Goal: Task Accomplishment & Management: Use online tool/utility

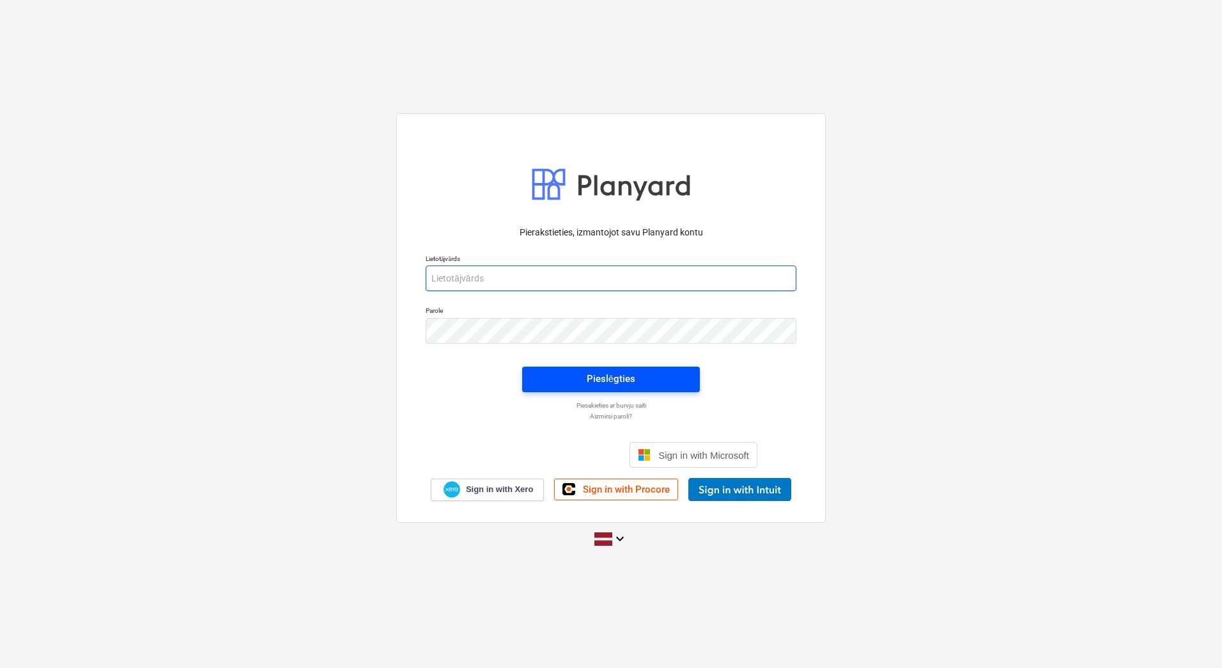
type input "[PERSON_NAME][EMAIL_ADDRESS][DOMAIN_NAME]"
click at [623, 380] on div "Pieslēgties" at bounding box center [611, 378] width 49 height 17
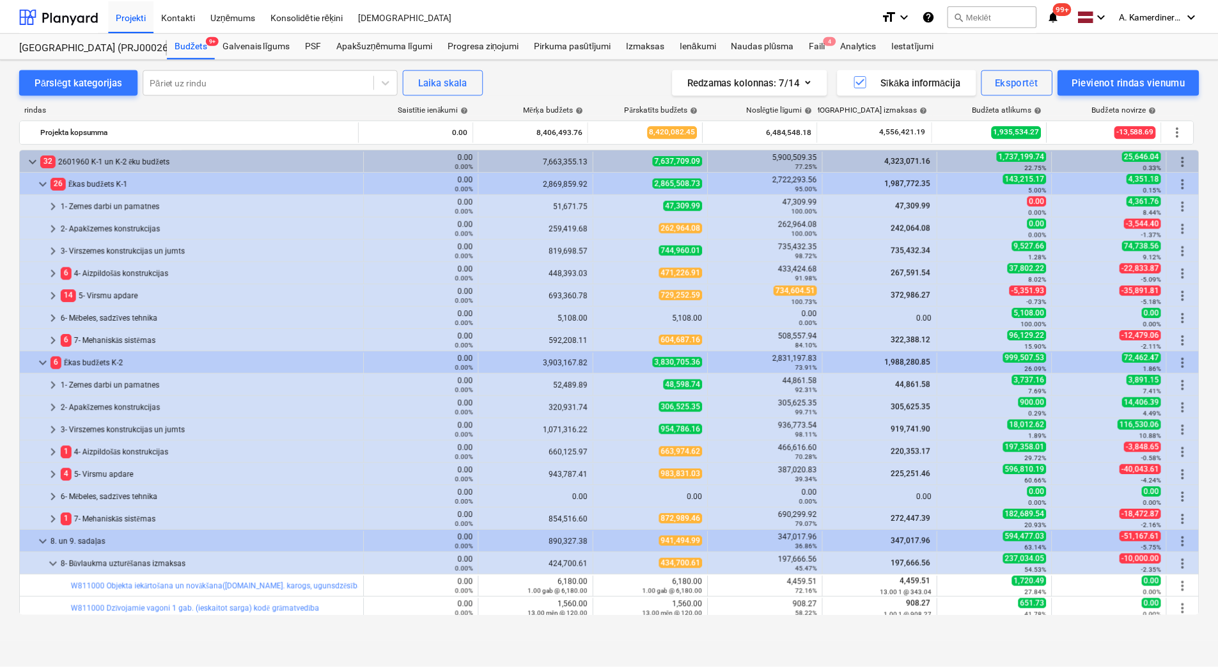
scroll to position [380, 0]
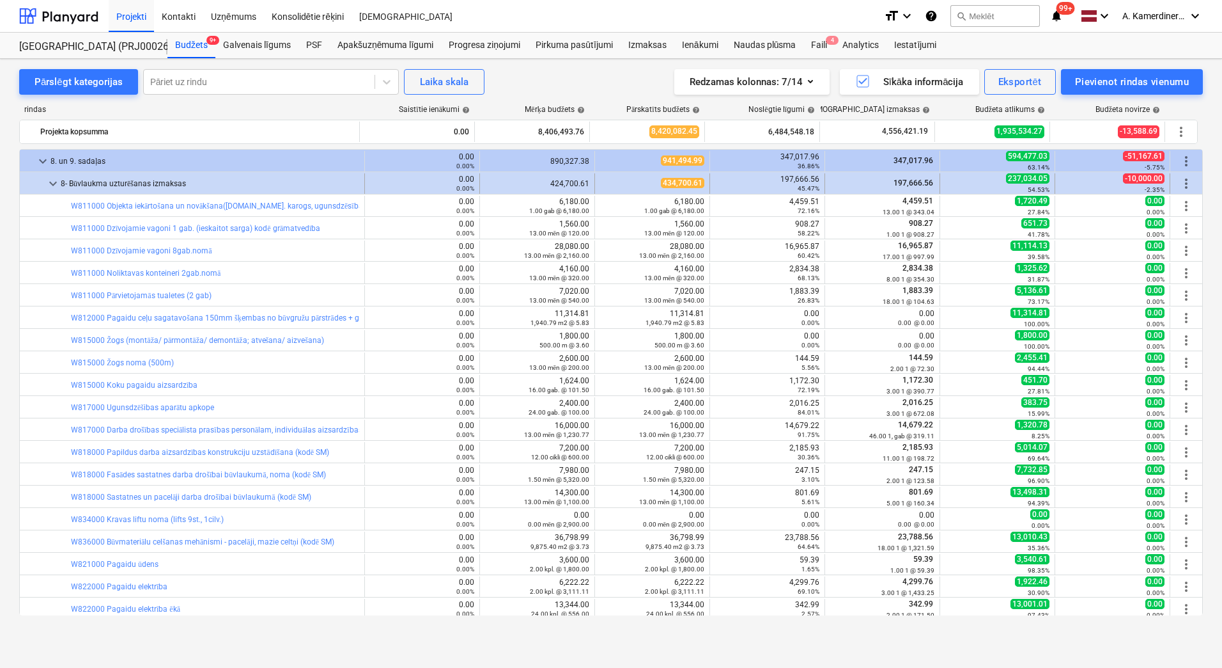
click at [58, 182] on span "keyboard_arrow_down" at bounding box center [52, 183] width 15 height 15
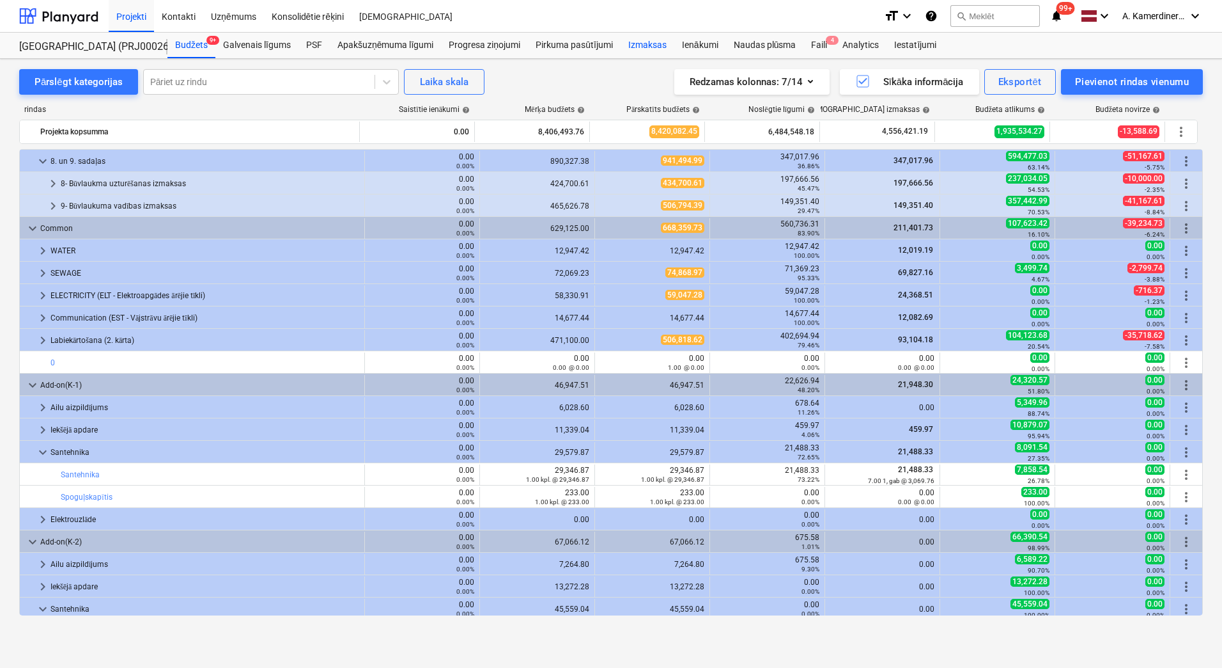
click at [629, 43] on div "Izmaksas" at bounding box center [648, 46] width 54 height 26
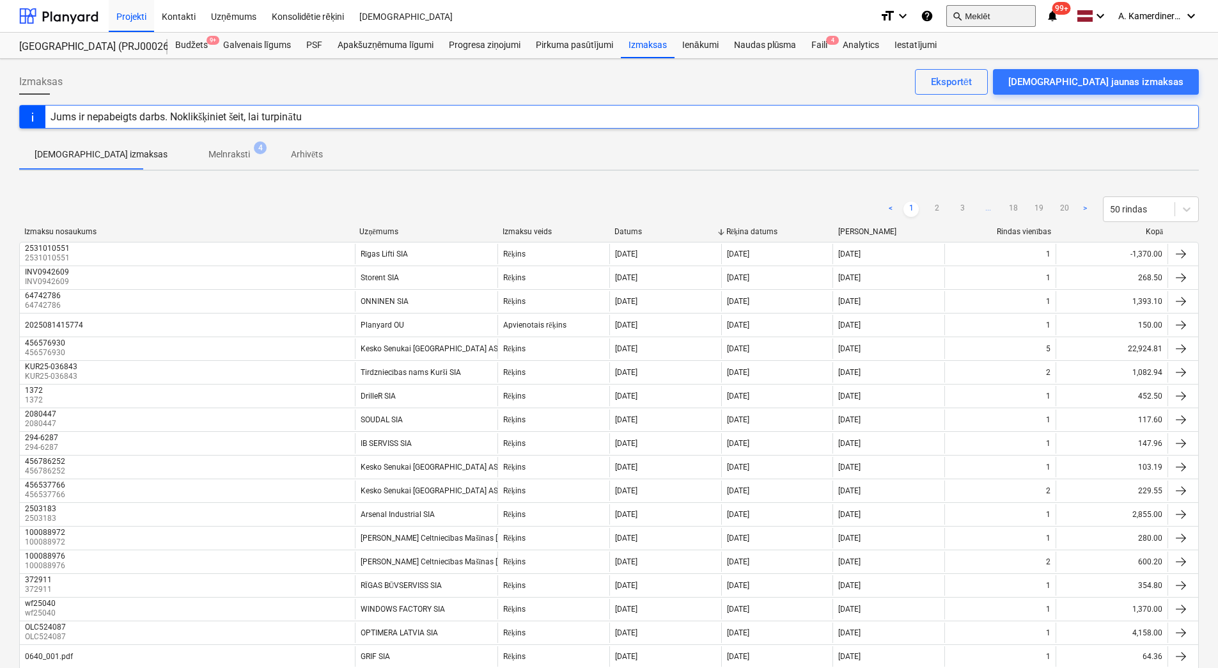
click at [967, 13] on button "search Meklēt" at bounding box center [991, 16] width 90 height 22
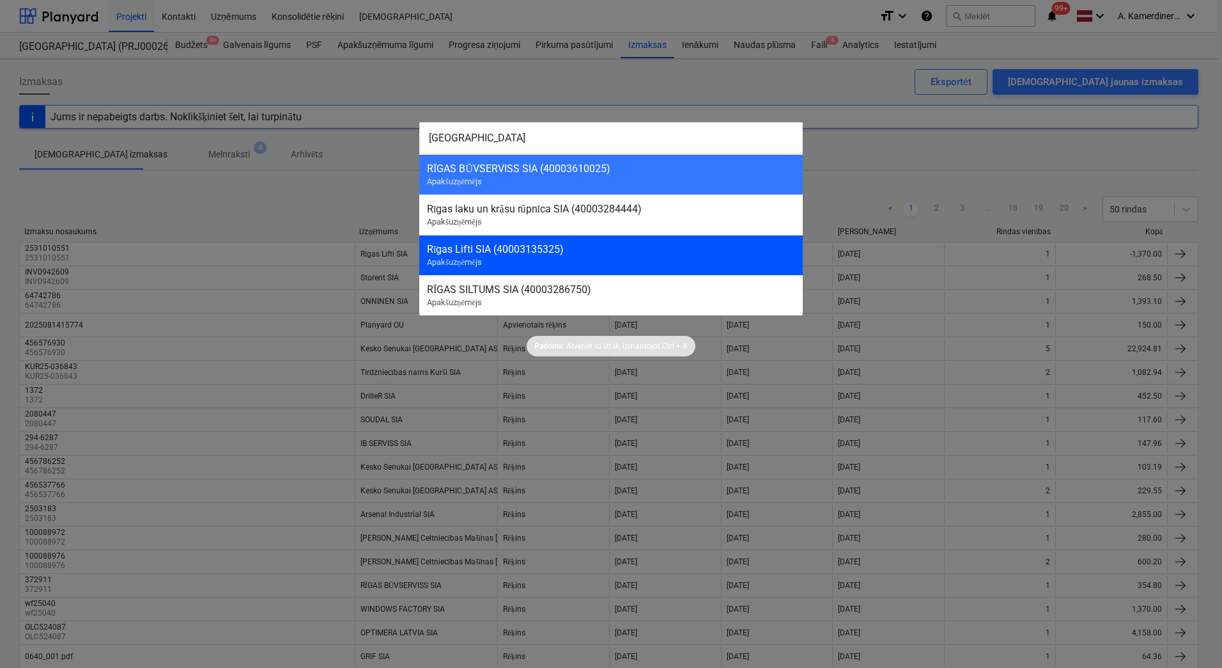
type input "[GEOGRAPHIC_DATA]"
click at [621, 241] on div "Rīgas Lifti SIA (40003135325) Apakšuzņēmējs" at bounding box center [611, 255] width 384 height 40
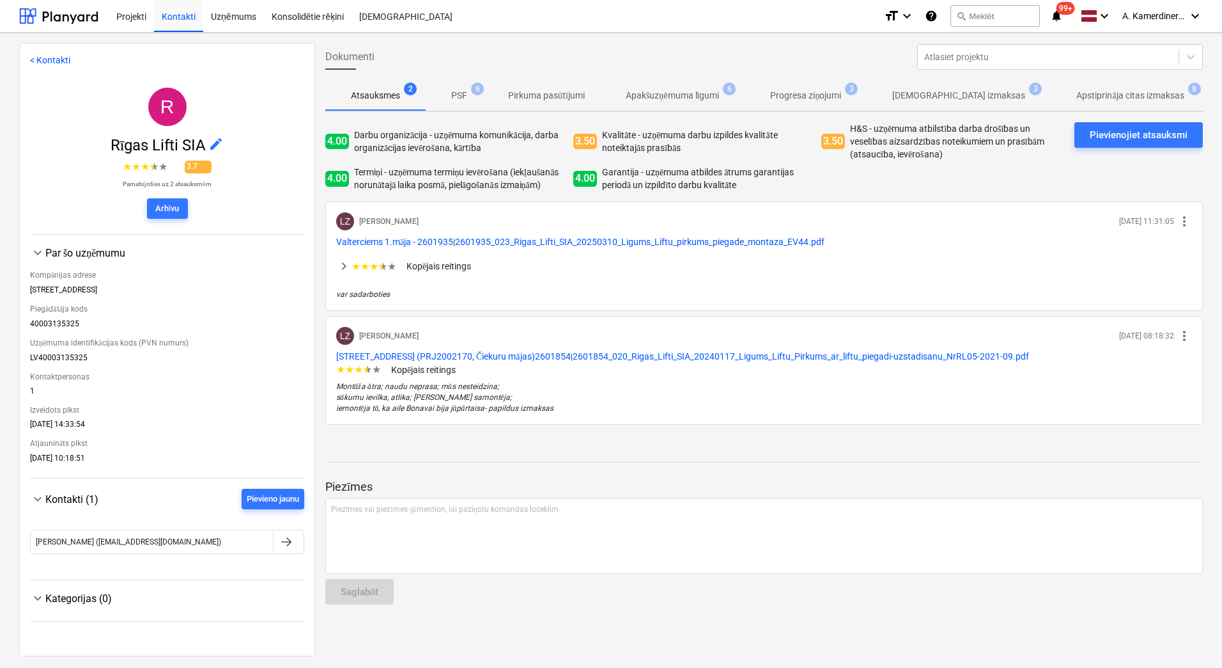
click at [993, 97] on span "[DEMOGRAPHIC_DATA] izmaksas 3" at bounding box center [958, 95] width 153 height 13
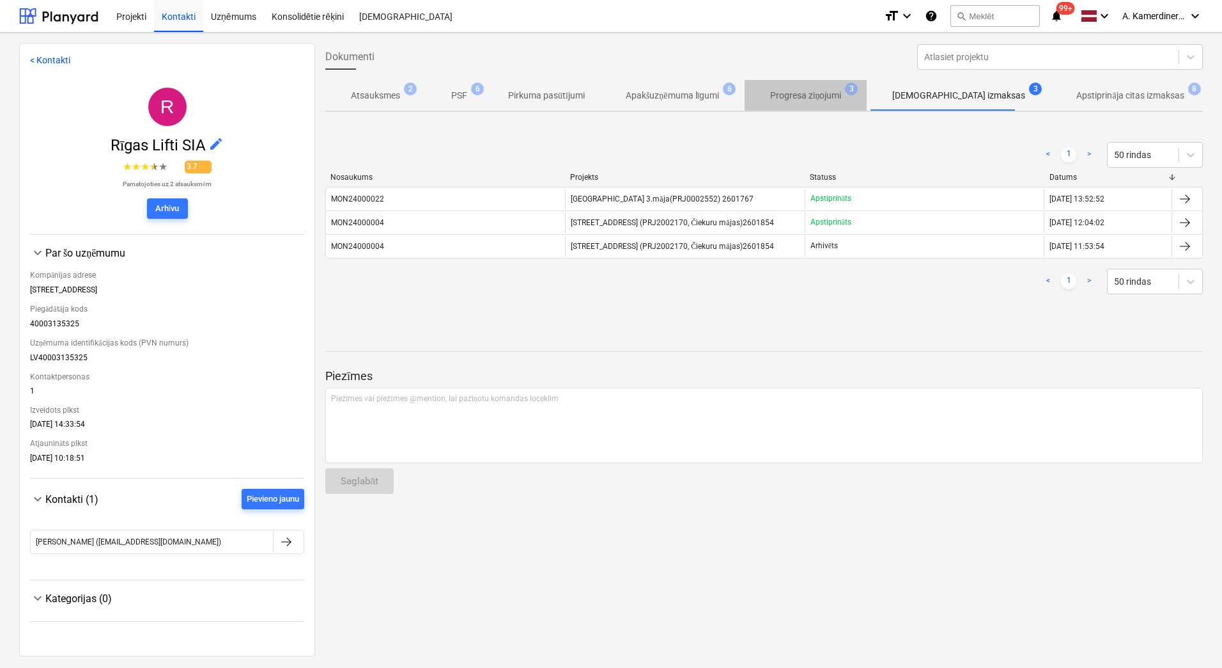
click at [794, 93] on p "Progresa ziņojumi" at bounding box center [805, 95] width 71 height 13
click at [901, 91] on p "[DEMOGRAPHIC_DATA] izmaksas" at bounding box center [959, 95] width 133 height 13
click at [1077, 94] on p "Apstiprināja citas izmaksas" at bounding box center [1130, 95] width 107 height 13
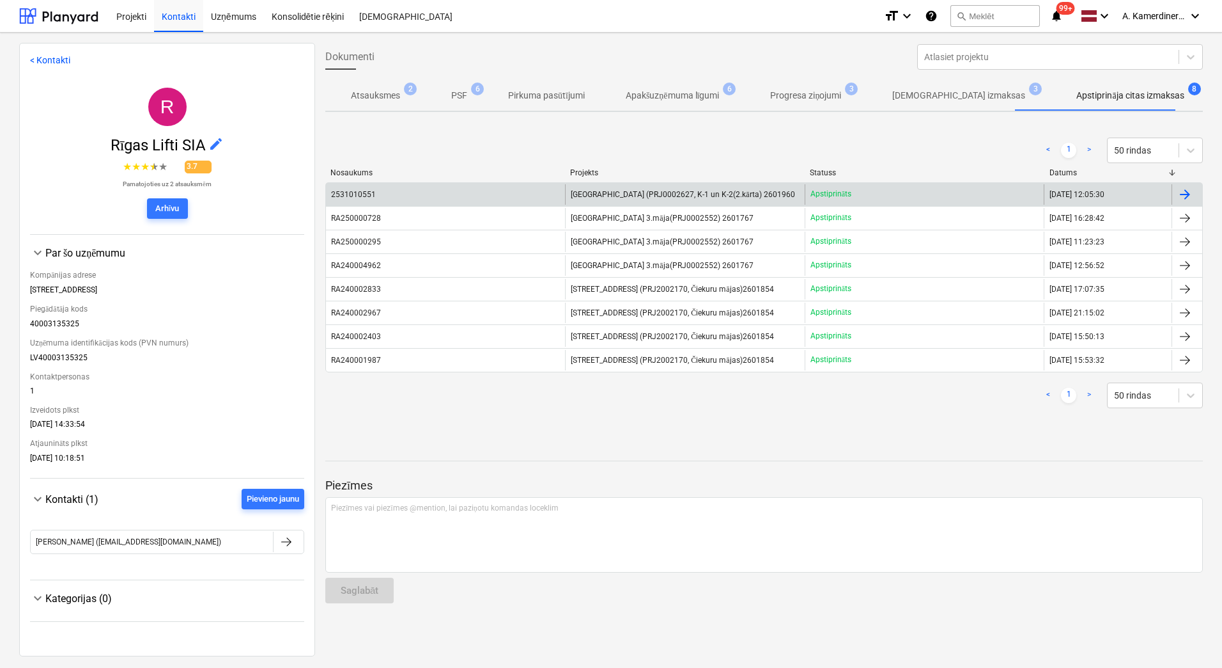
click at [747, 193] on span "[GEOGRAPHIC_DATA] (PRJ0002627, K-1 un K-2(2.kārta) 2601960" at bounding box center [683, 195] width 224 height 10
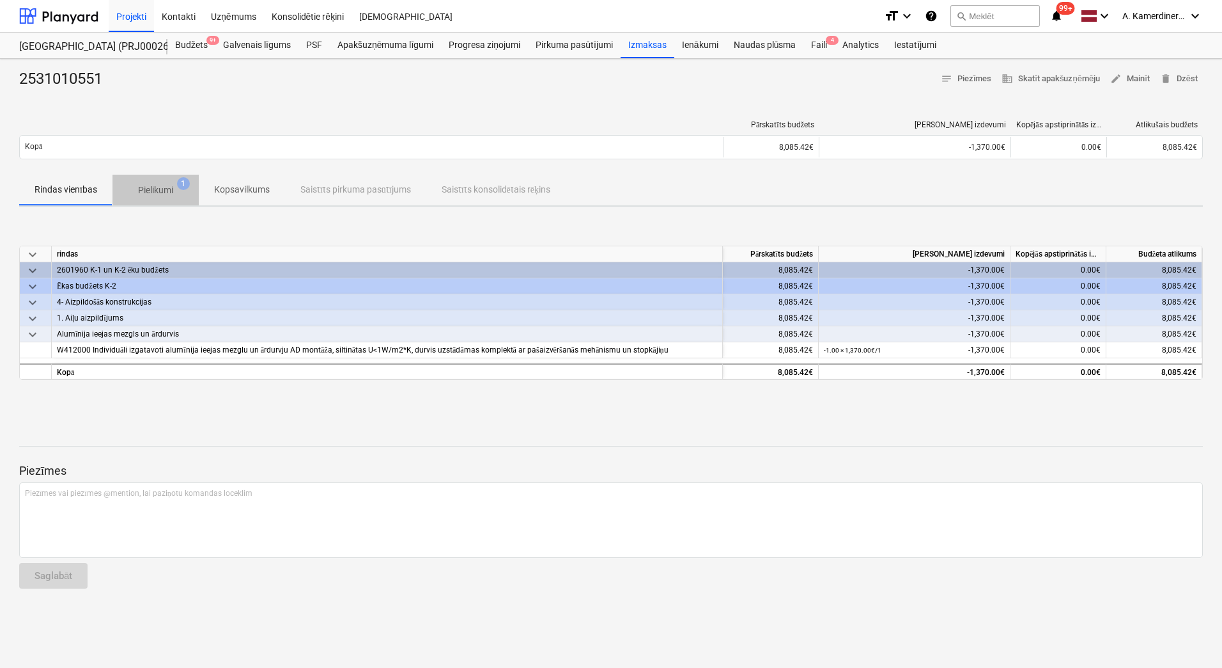
click at [154, 191] on p "Pielikumi" at bounding box center [155, 190] width 35 height 13
click at [366, 48] on div "Apakšuzņēmuma līgumi" at bounding box center [385, 46] width 111 height 26
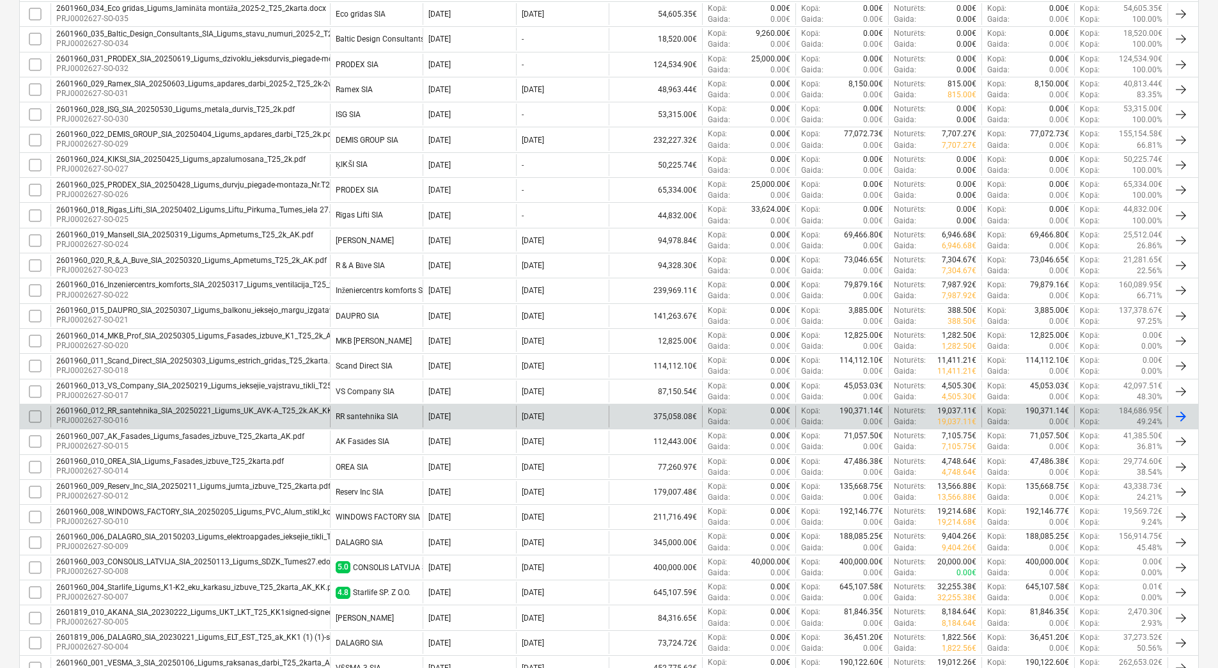
scroll to position [320, 0]
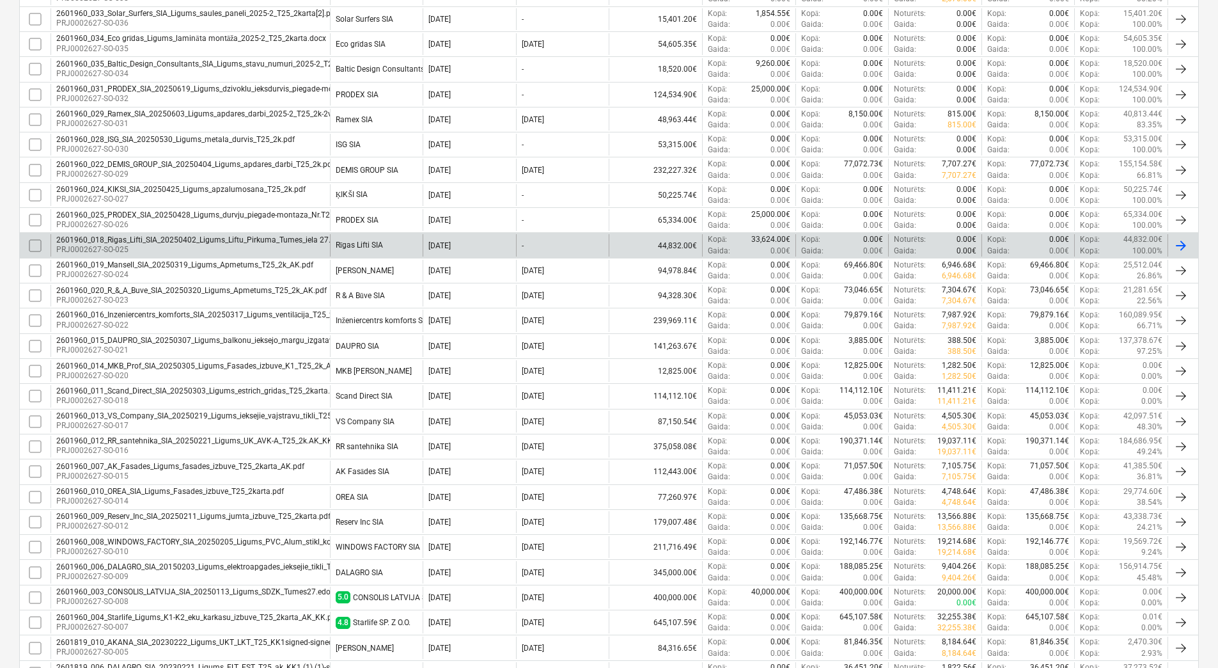
click at [257, 251] on p "PRJ0002627-SO-025" at bounding box center [199, 249] width 286 height 11
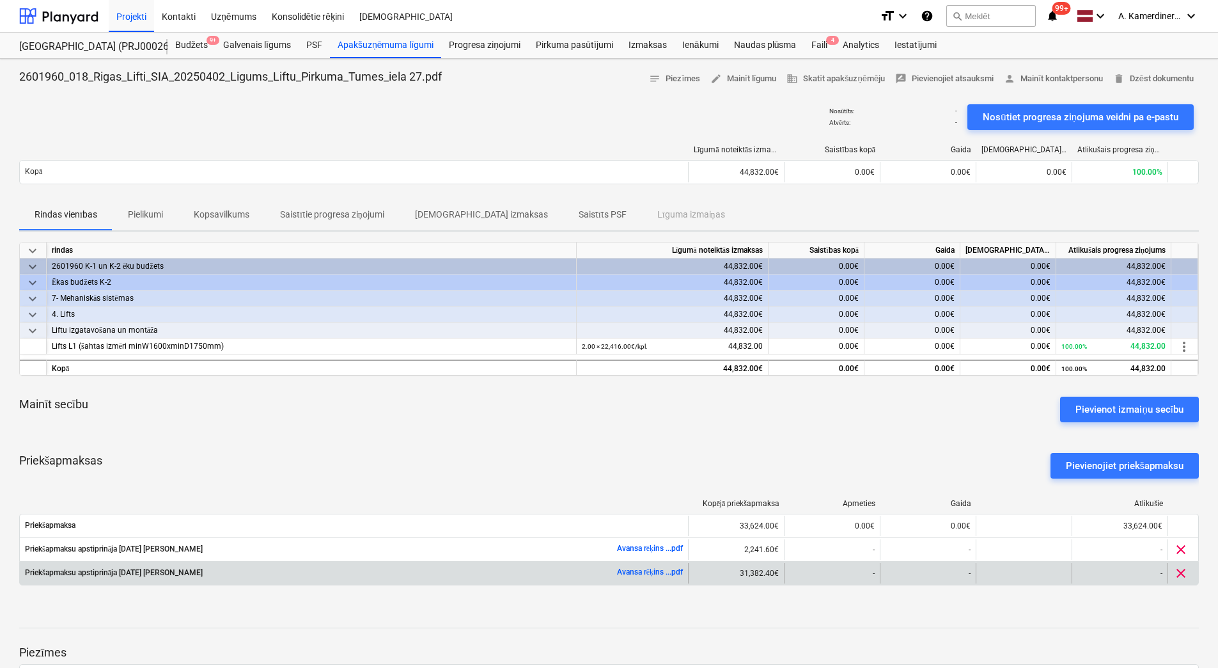
click at [638, 573] on link "Avansa rēķins ...pdf" at bounding box center [650, 571] width 66 height 9
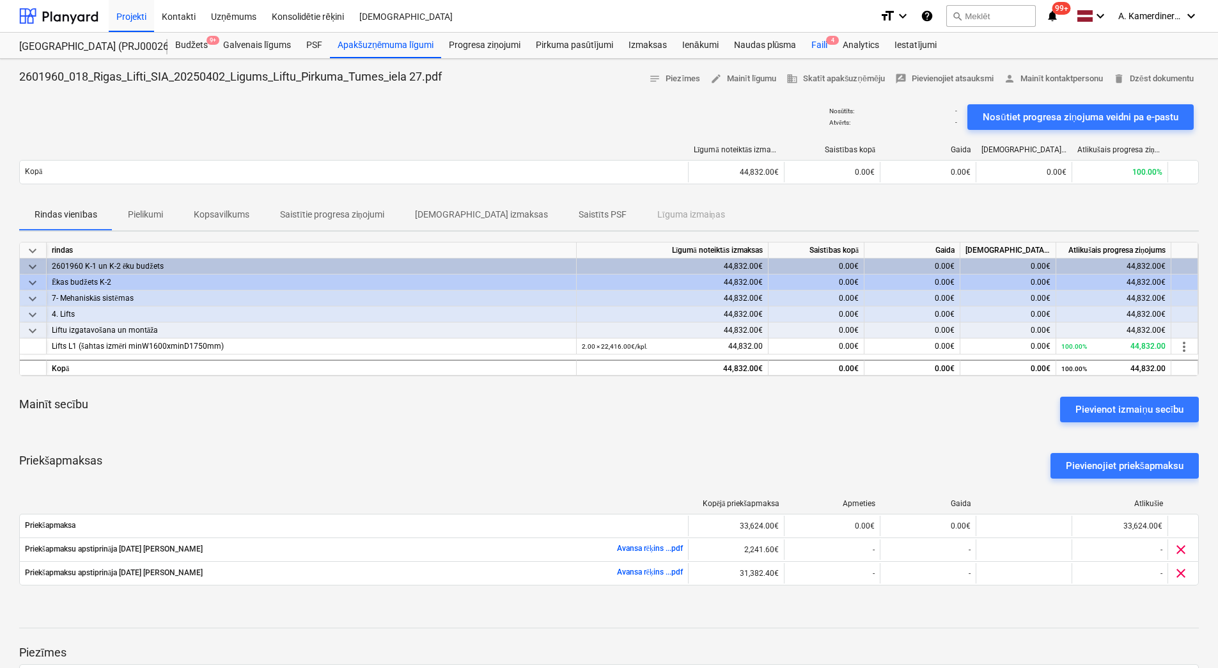
click at [816, 42] on div "Faili 4" at bounding box center [819, 46] width 31 height 26
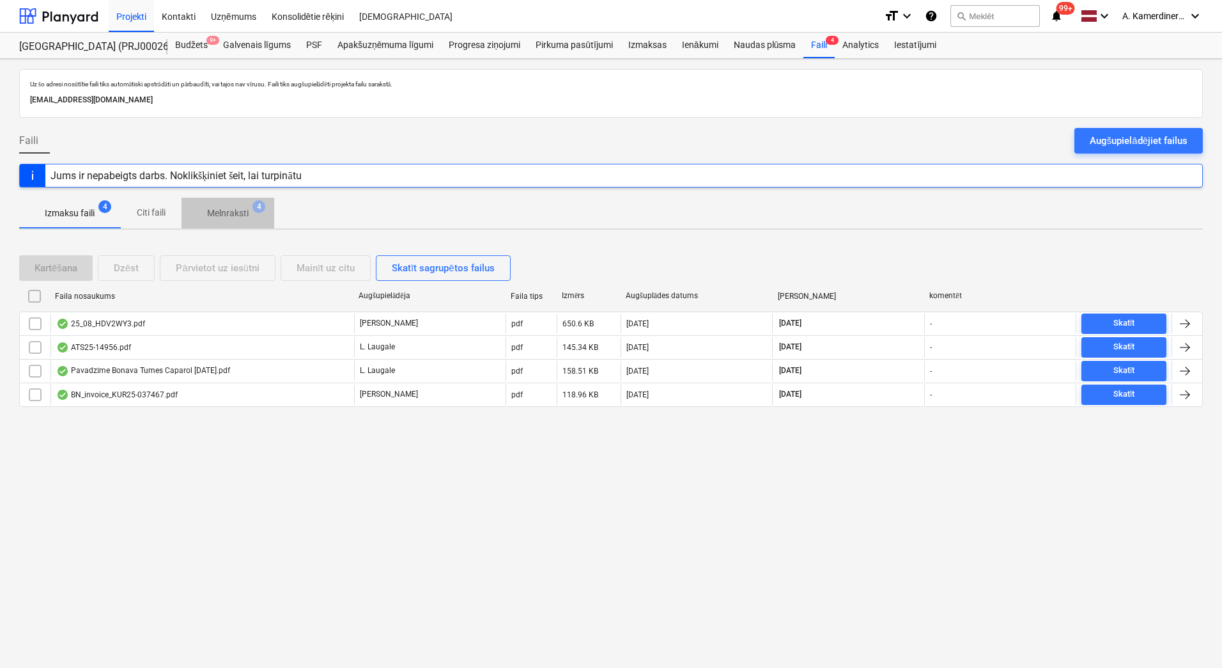
click at [241, 209] on p "Melnraksti" at bounding box center [228, 213] width 42 height 13
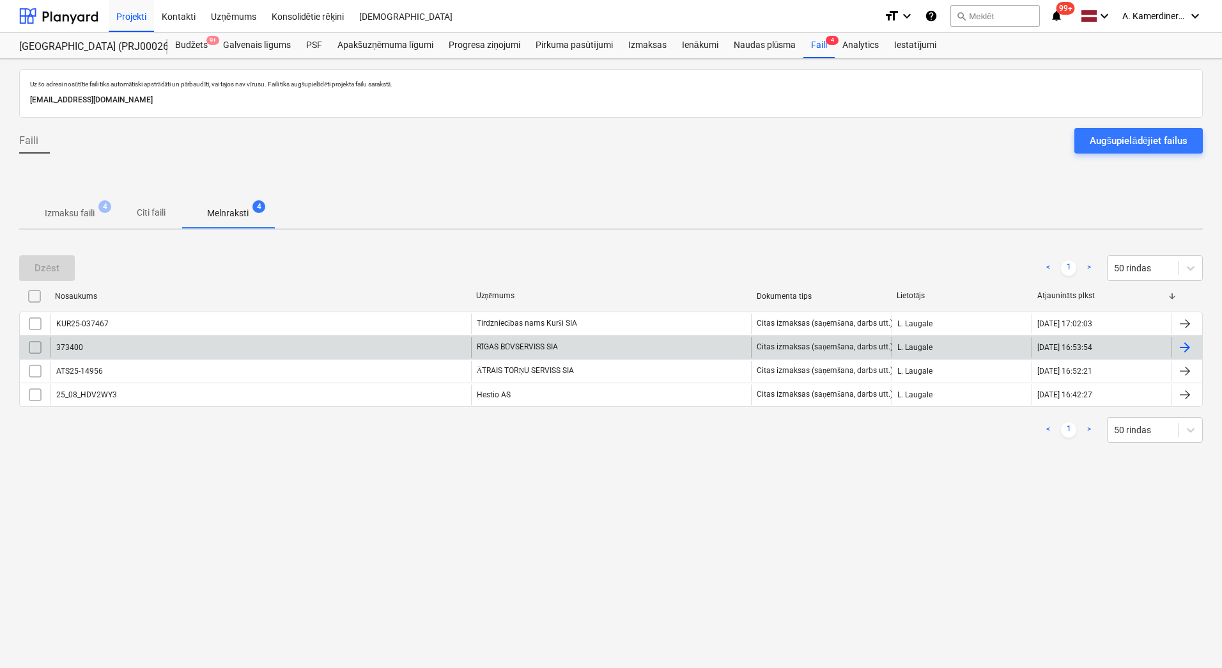
click at [413, 349] on div "373400" at bounding box center [261, 347] width 421 height 20
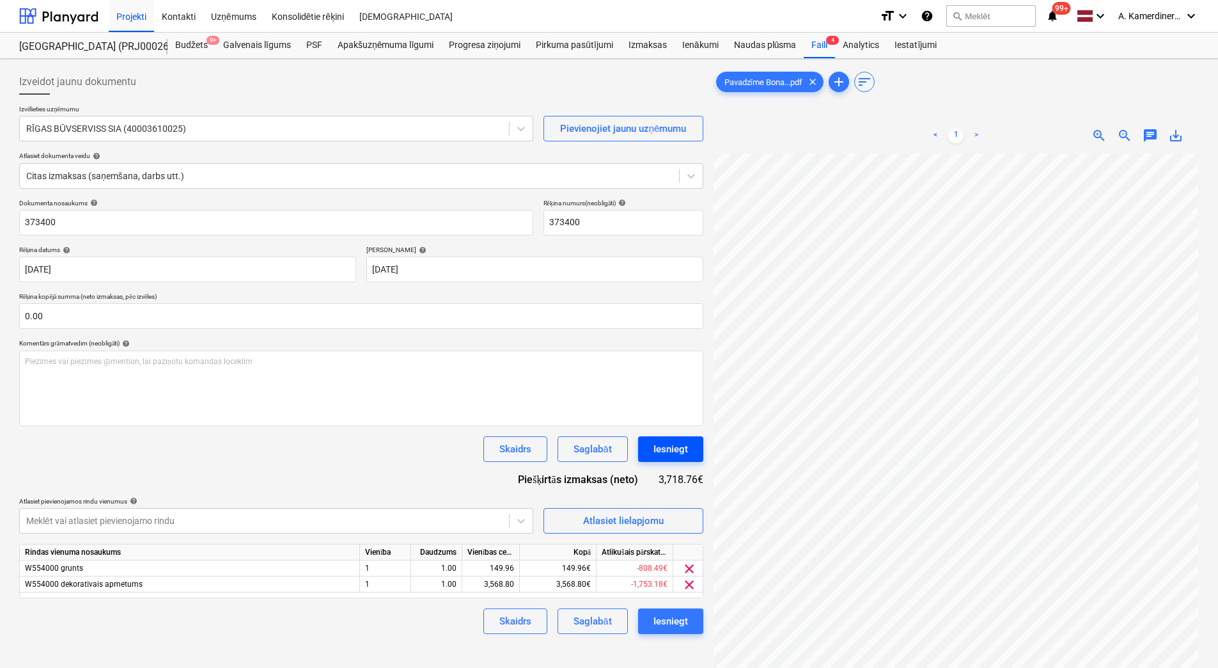
click at [677, 448] on div "Iesniegt" at bounding box center [670, 449] width 35 height 17
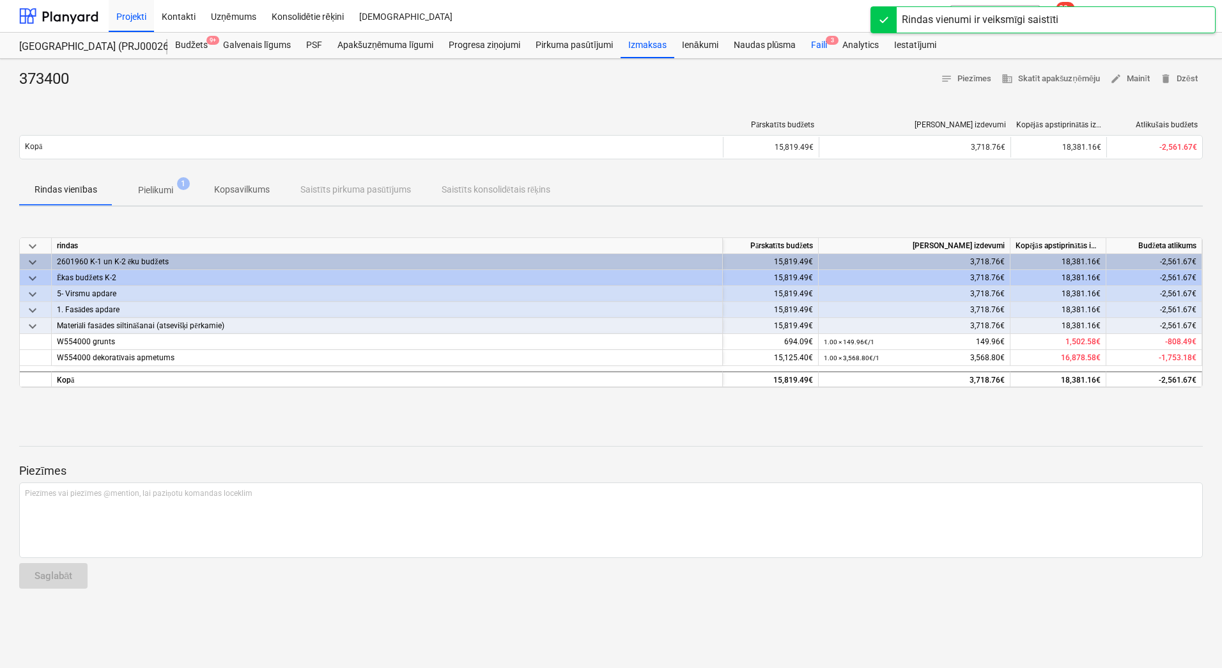
click at [818, 49] on div "Faili 3" at bounding box center [819, 46] width 31 height 26
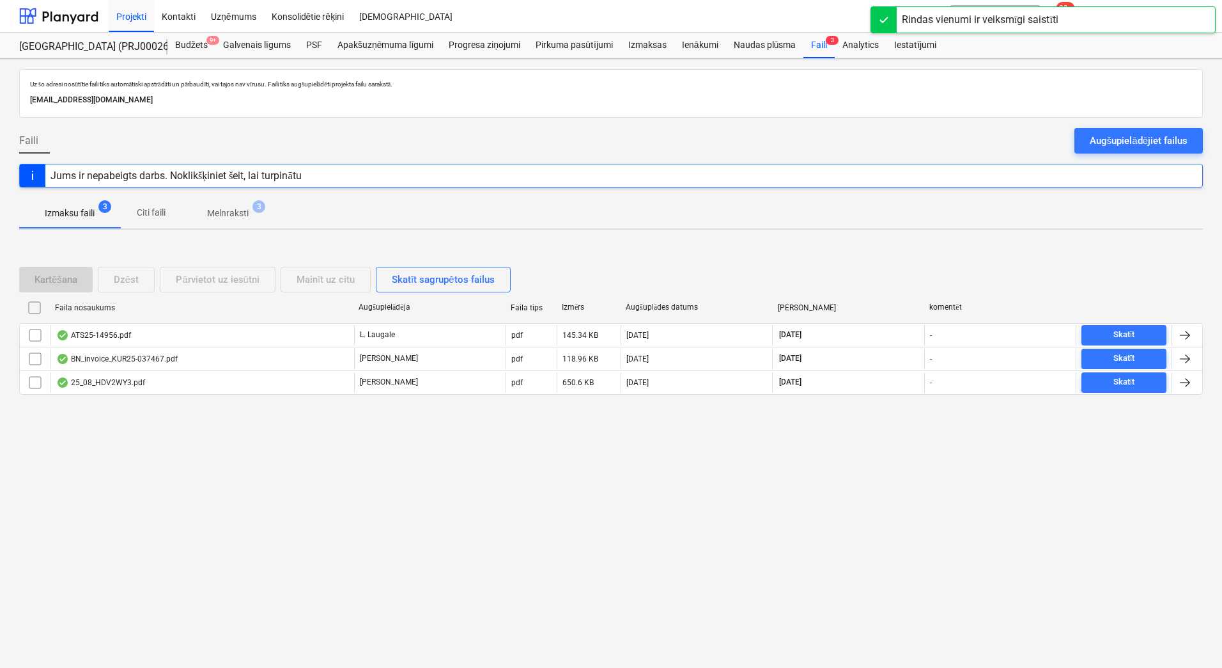
click at [246, 214] on p "Melnraksti" at bounding box center [228, 213] width 42 height 13
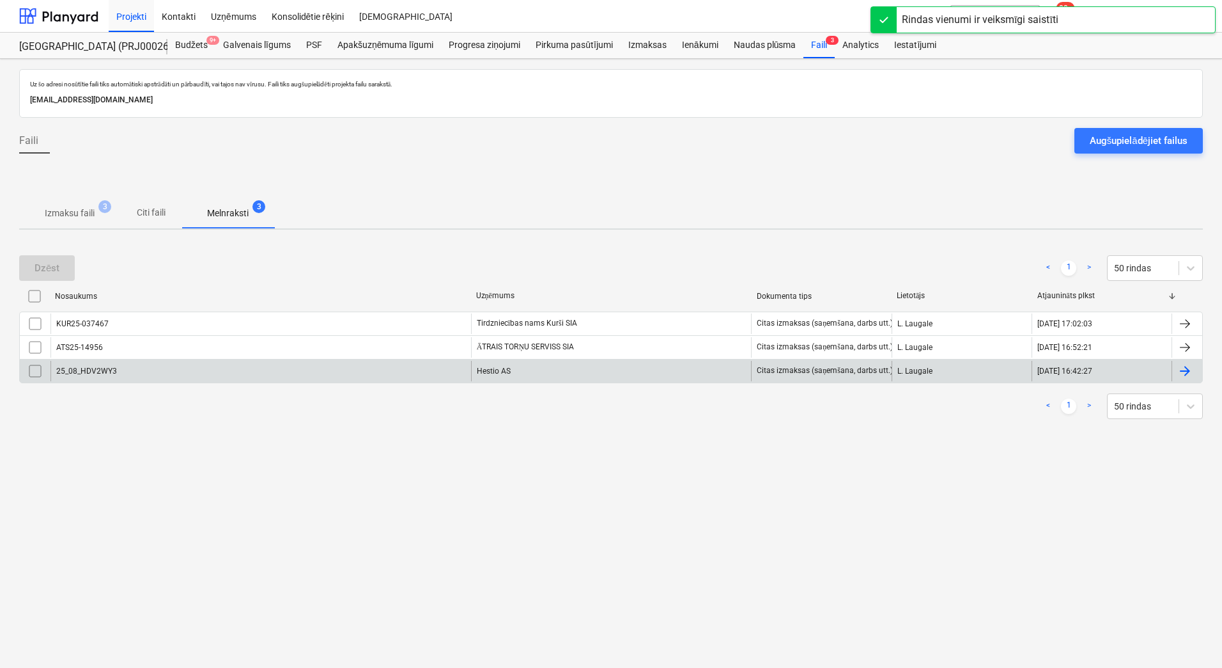
click at [522, 365] on div "Hestio AS" at bounding box center [611, 371] width 281 height 20
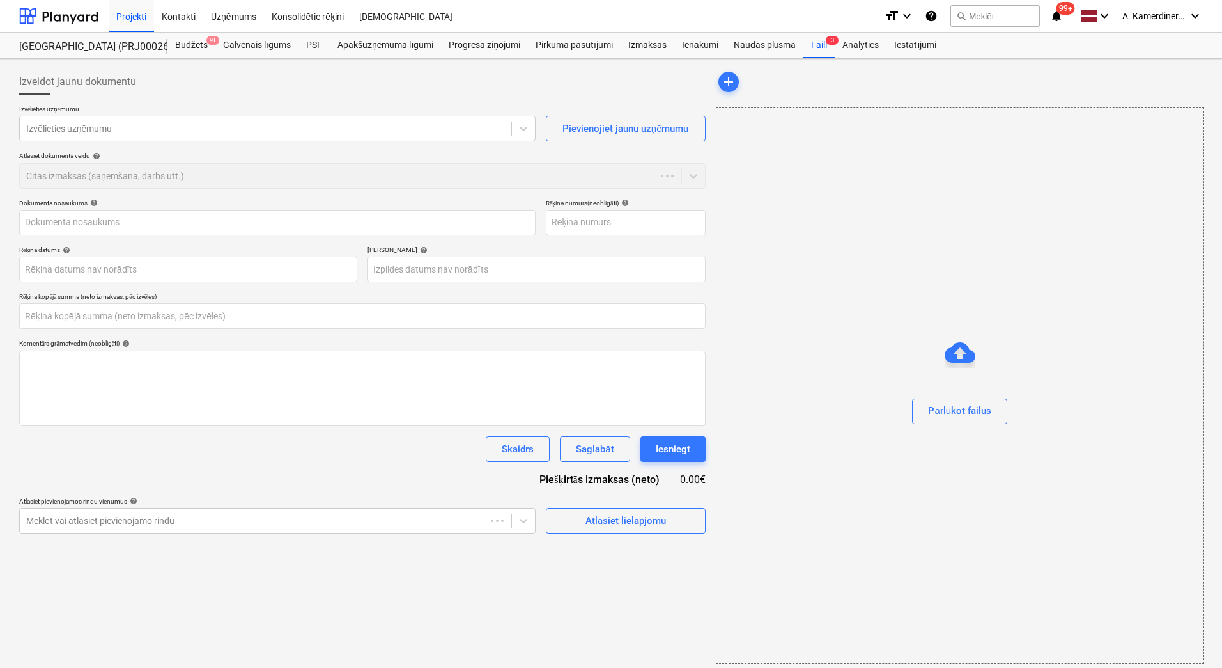
type input "25_08_HDV2WY3"
type input "[DATE]"
type input "0.00"
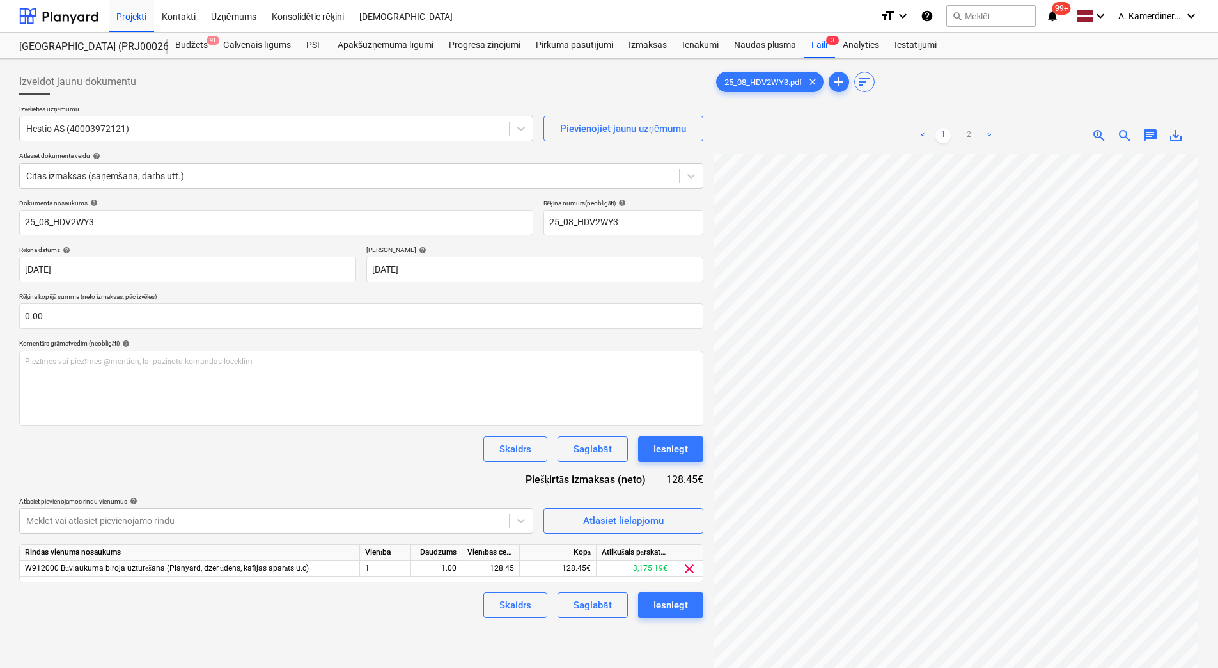
scroll to position [185, 92]
click at [668, 448] on div "Iesniegt" at bounding box center [670, 449] width 35 height 17
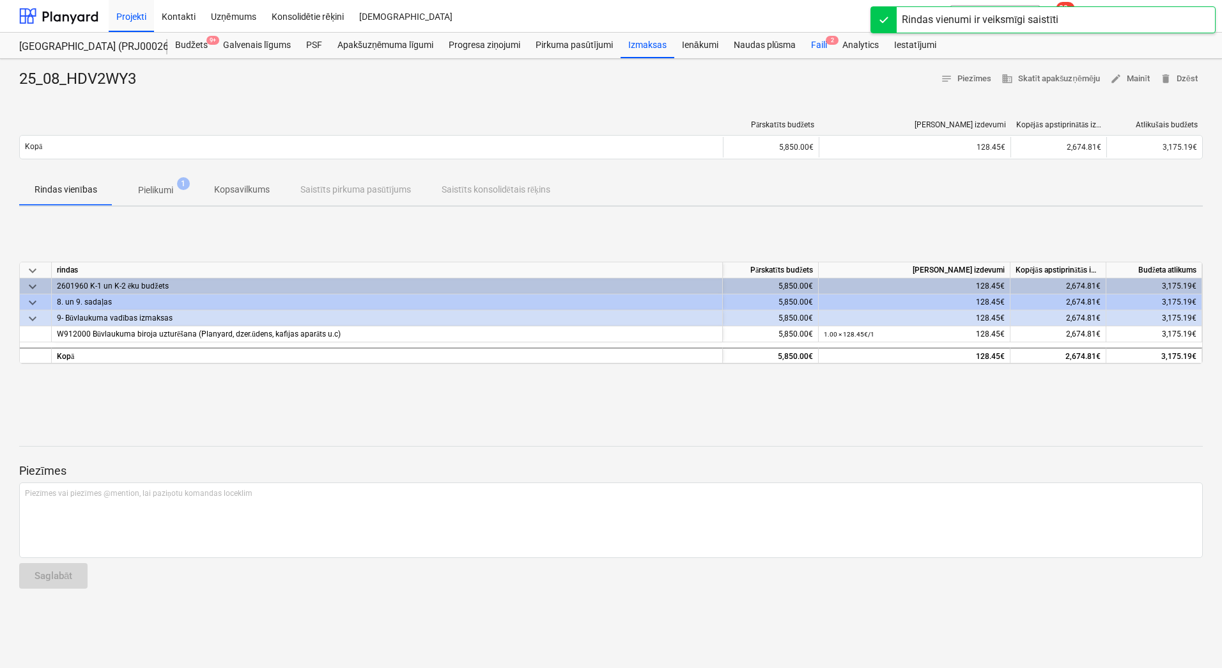
click at [820, 39] on div "Faili 2" at bounding box center [819, 46] width 31 height 26
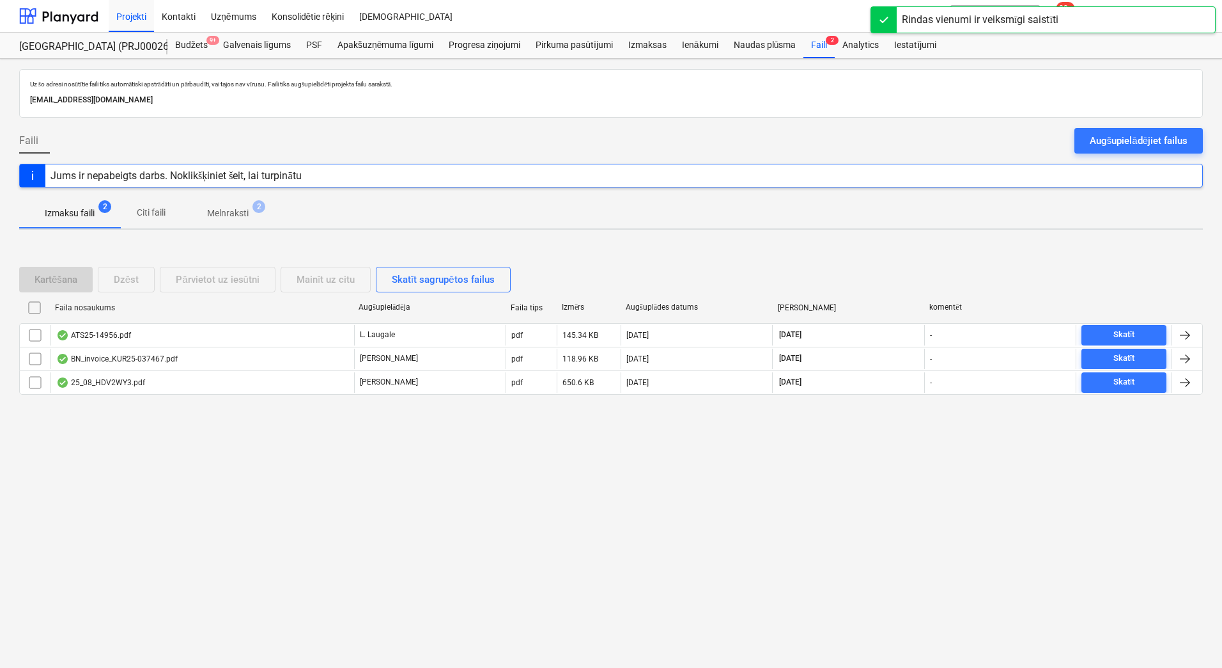
click at [231, 207] on p "Melnraksti" at bounding box center [228, 213] width 42 height 13
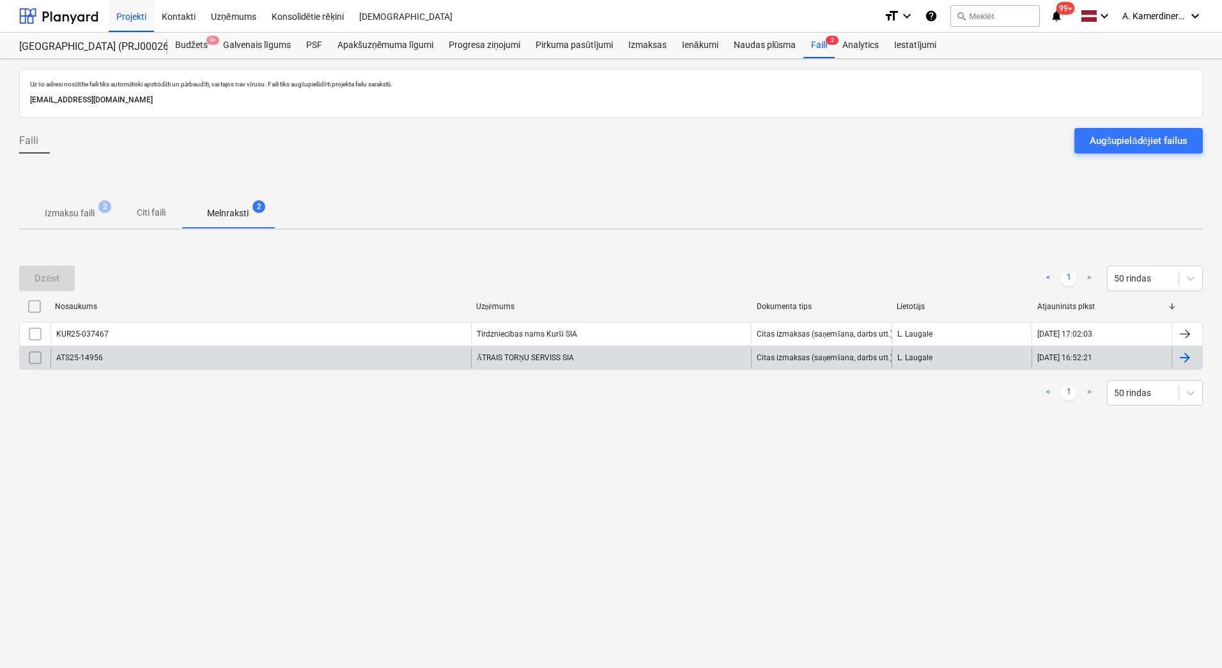
click at [500, 354] on div "ĀTRAIS TORŅU SERVISS SIA" at bounding box center [611, 357] width 281 height 20
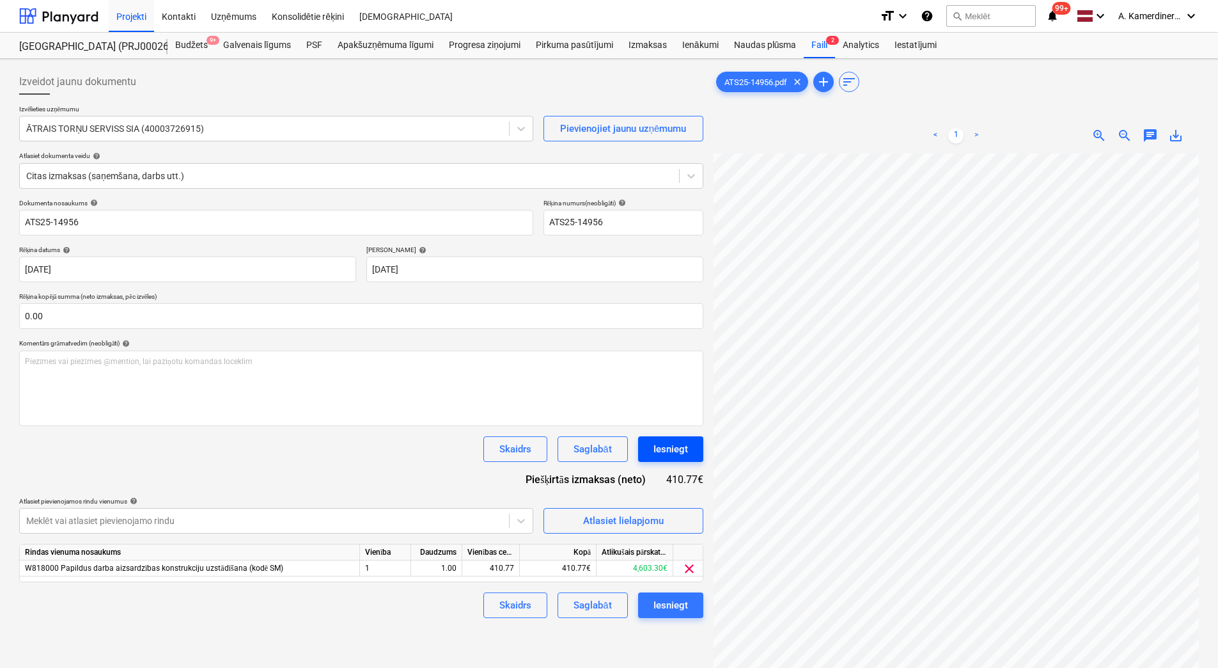
scroll to position [112, 93]
click at [681, 449] on div "Iesniegt" at bounding box center [670, 449] width 35 height 17
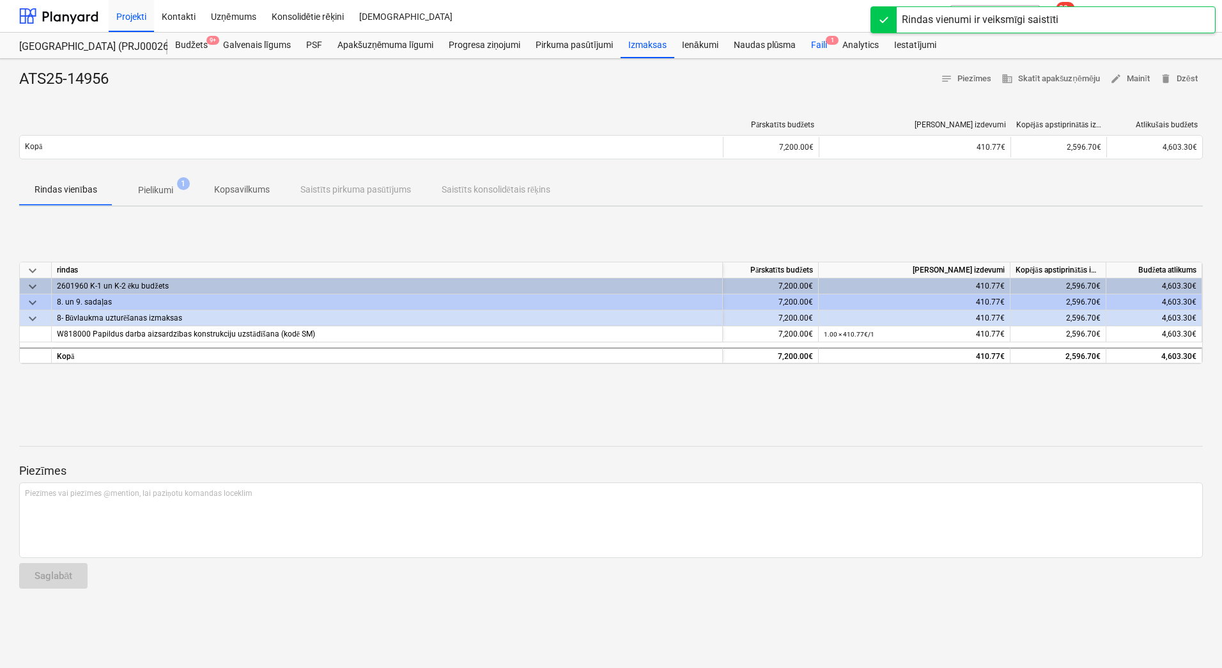
click at [811, 47] on div "Faili 1" at bounding box center [819, 46] width 31 height 26
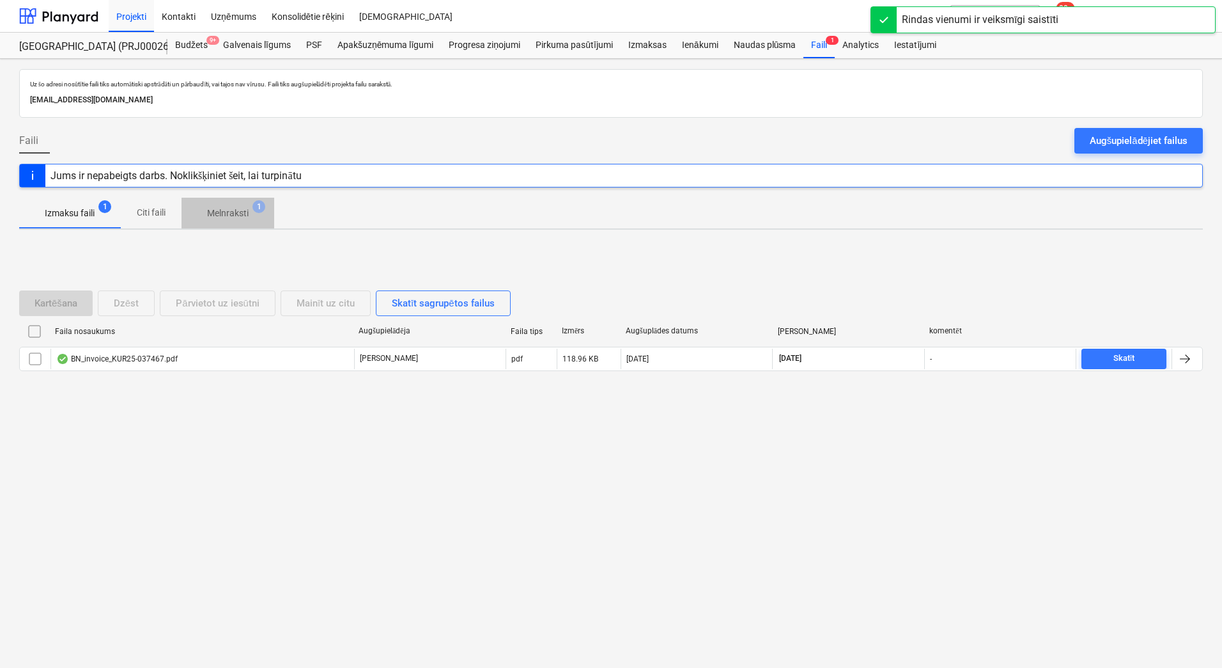
click at [255, 205] on span "1" at bounding box center [259, 206] width 13 height 13
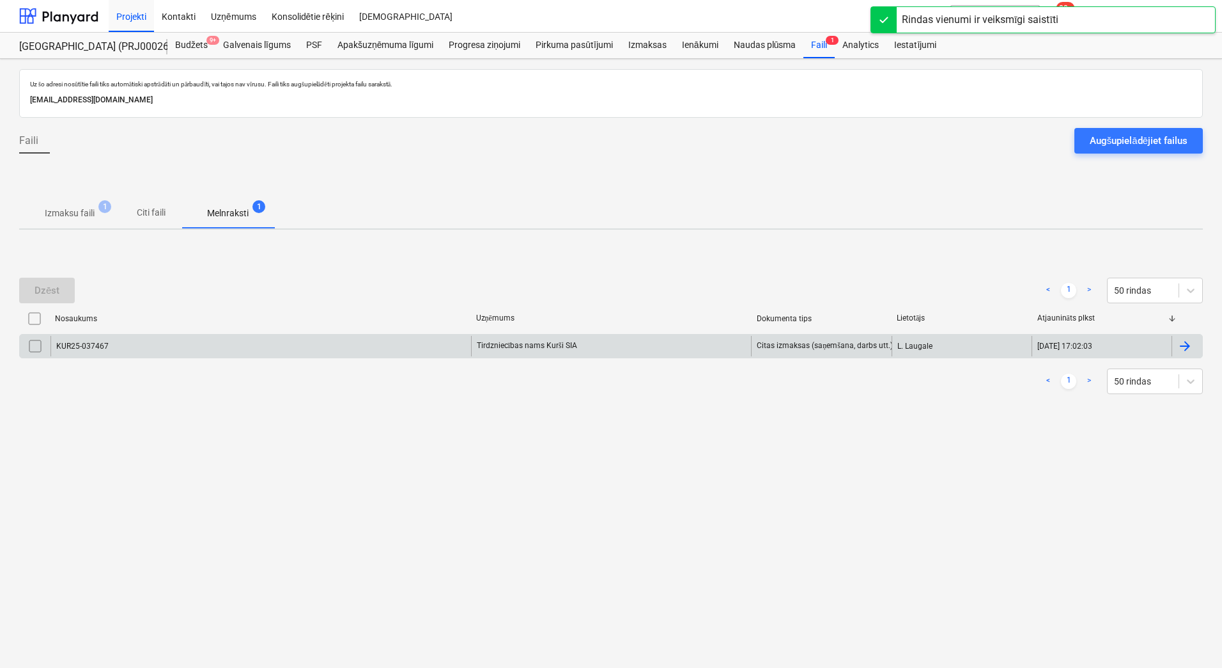
click at [538, 346] on div "Tirdzniecības nams Kurši SIA" at bounding box center [611, 346] width 281 height 20
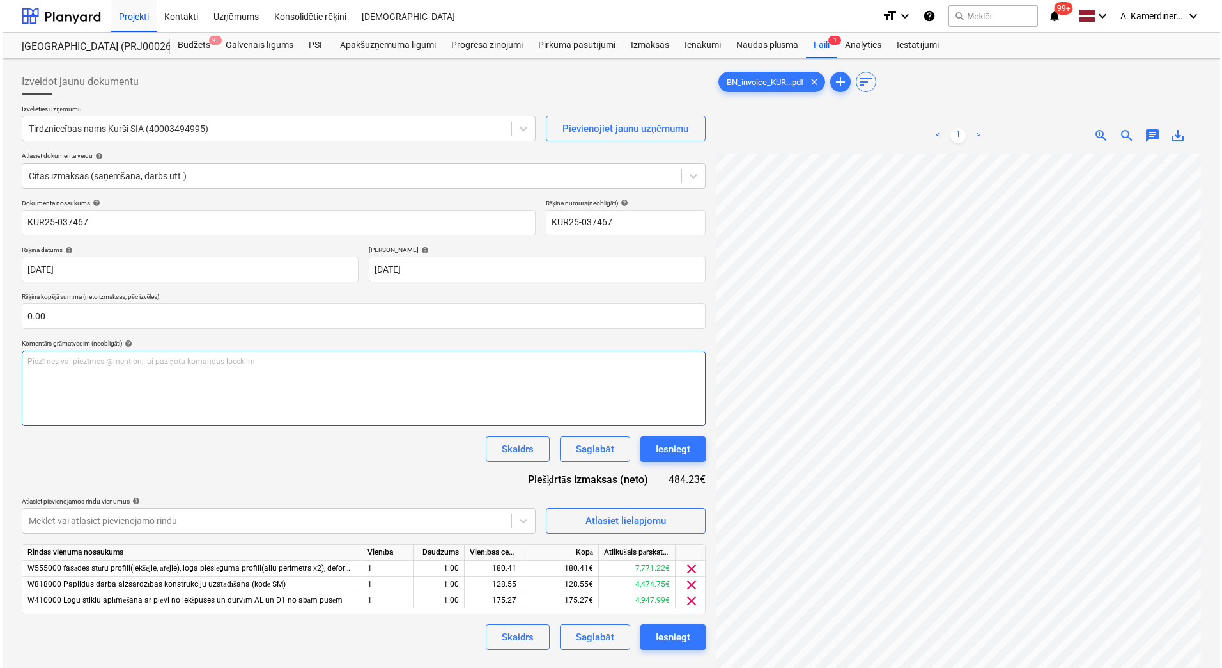
scroll to position [159, 125]
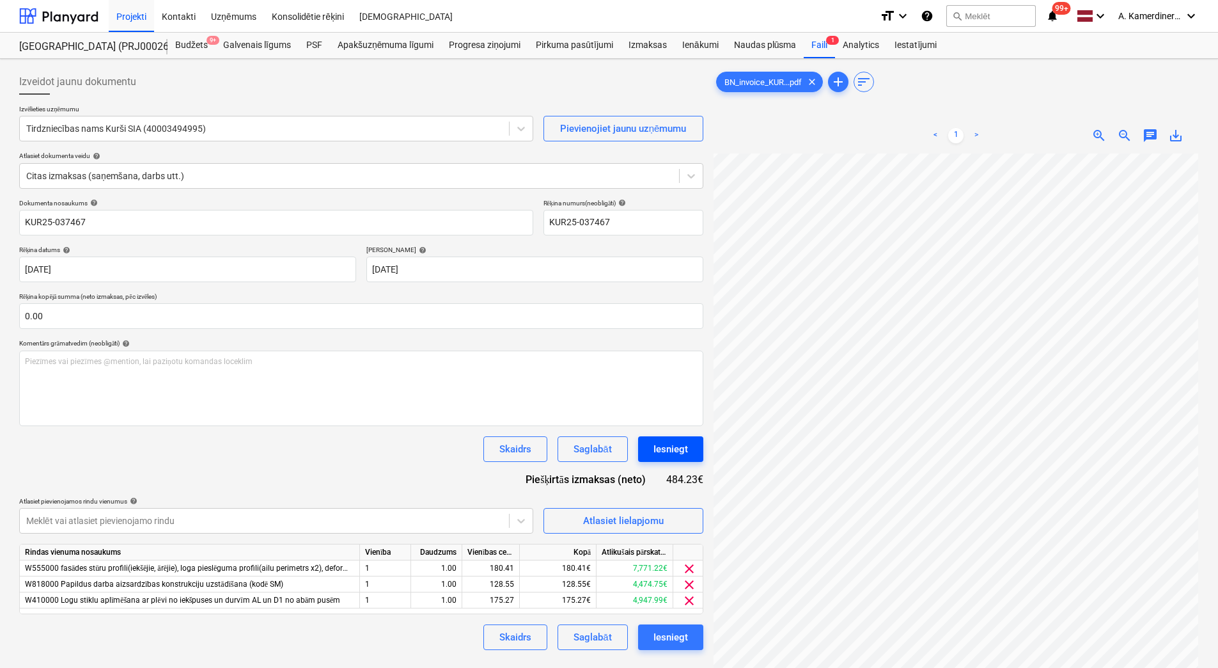
click at [669, 451] on div "Iesniegt" at bounding box center [670, 449] width 35 height 17
